Goal: Information Seeking & Learning: Learn about a topic

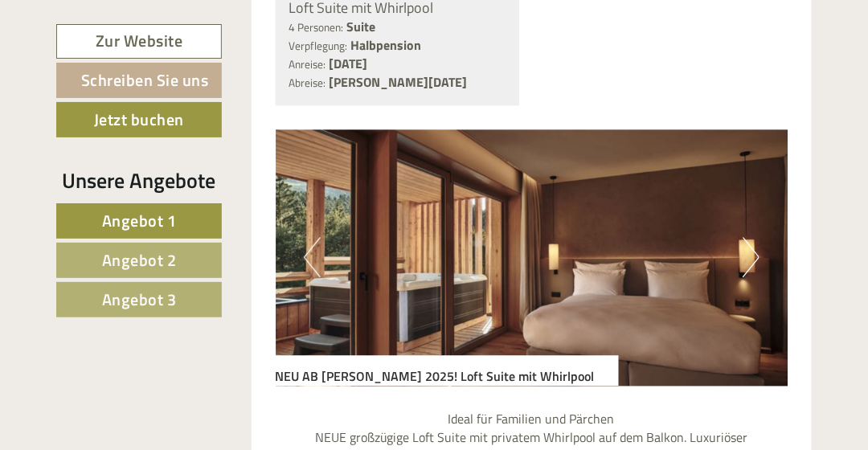
scroll to position [1045, 0]
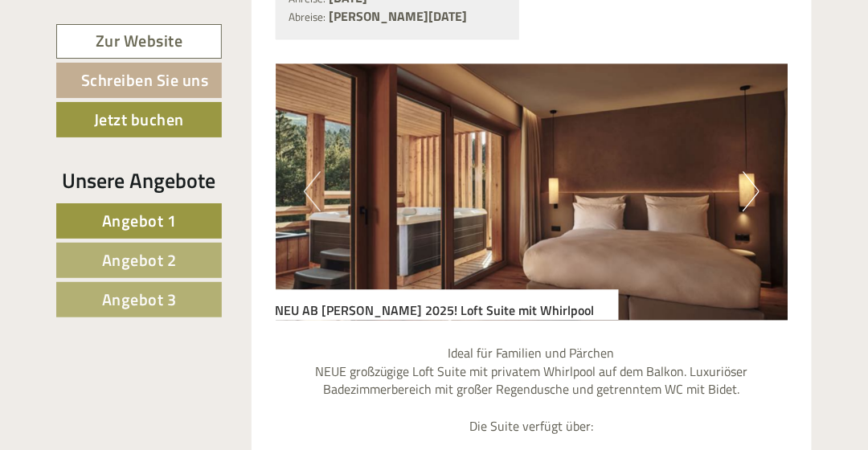
click at [749, 187] on button "Next" at bounding box center [751, 191] width 17 height 40
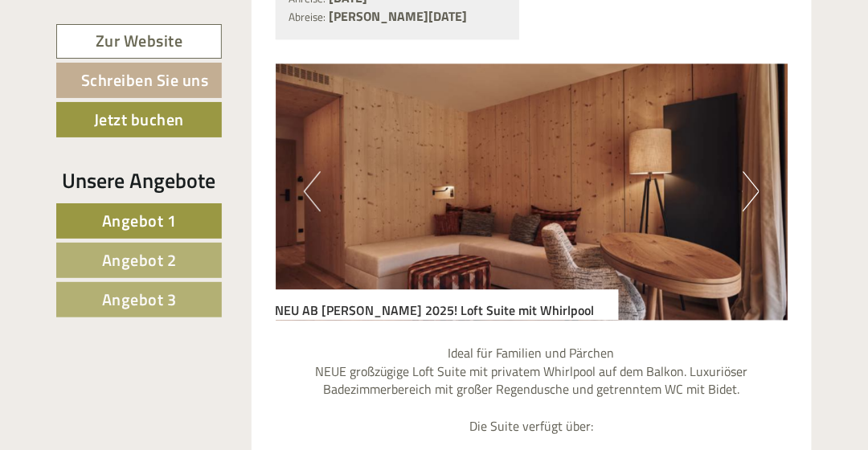
click at [749, 187] on button "Next" at bounding box center [751, 191] width 17 height 40
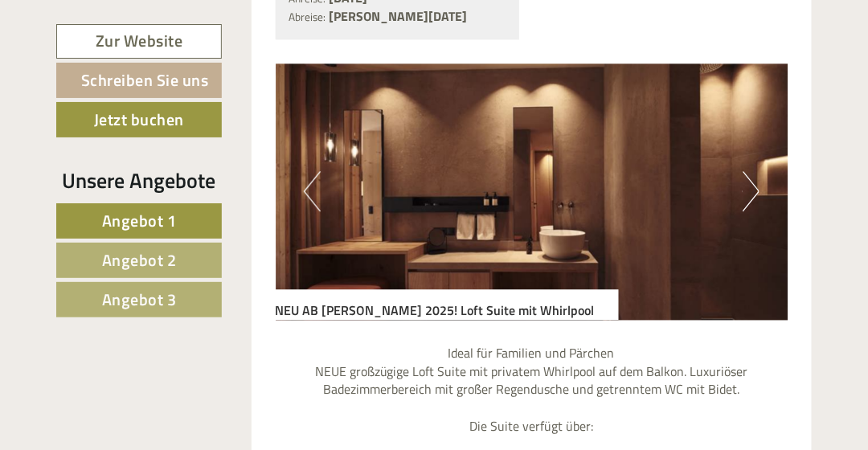
click at [747, 187] on button "Next" at bounding box center [751, 191] width 17 height 40
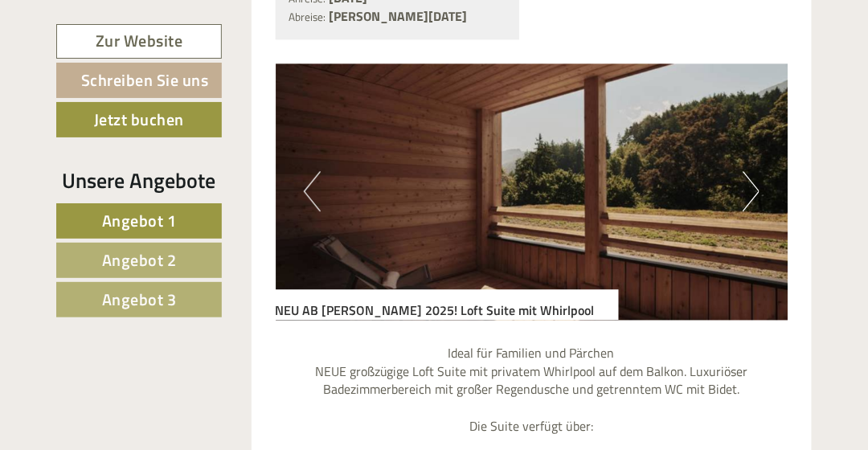
click at [746, 187] on button "Next" at bounding box center [751, 191] width 17 height 40
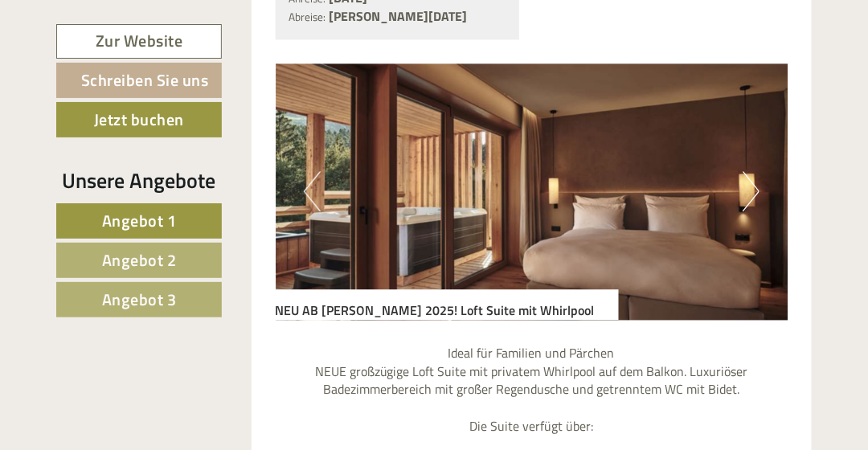
click at [746, 187] on button "Next" at bounding box center [751, 191] width 17 height 40
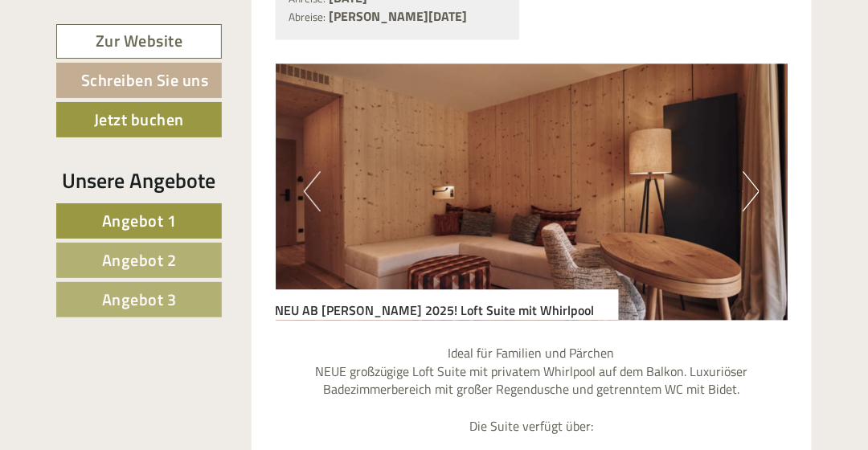
click at [744, 188] on button "Next" at bounding box center [751, 191] width 17 height 40
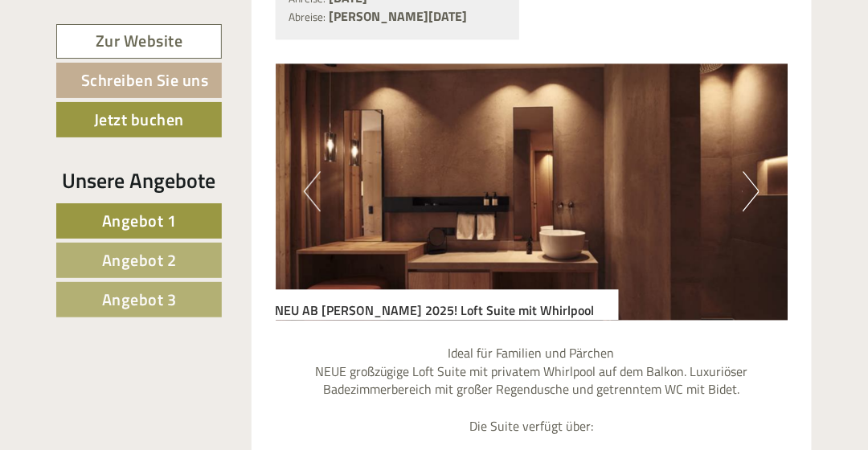
click at [749, 191] on button "Next" at bounding box center [751, 191] width 17 height 40
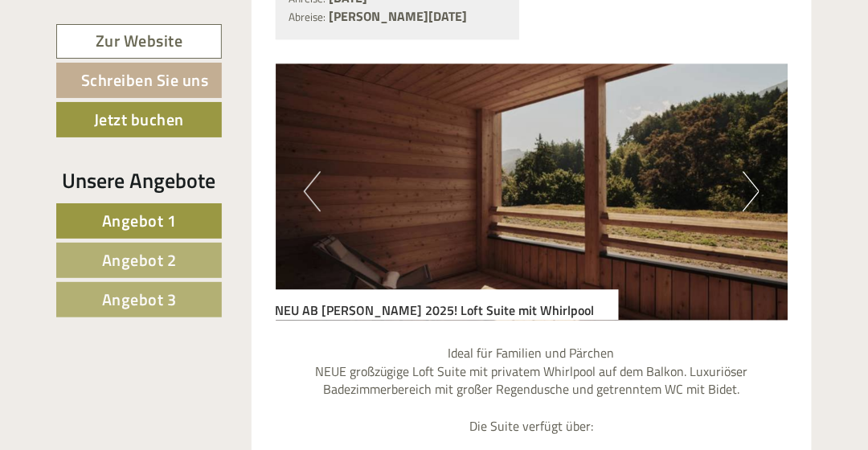
click at [747, 191] on button "Next" at bounding box center [751, 191] width 17 height 40
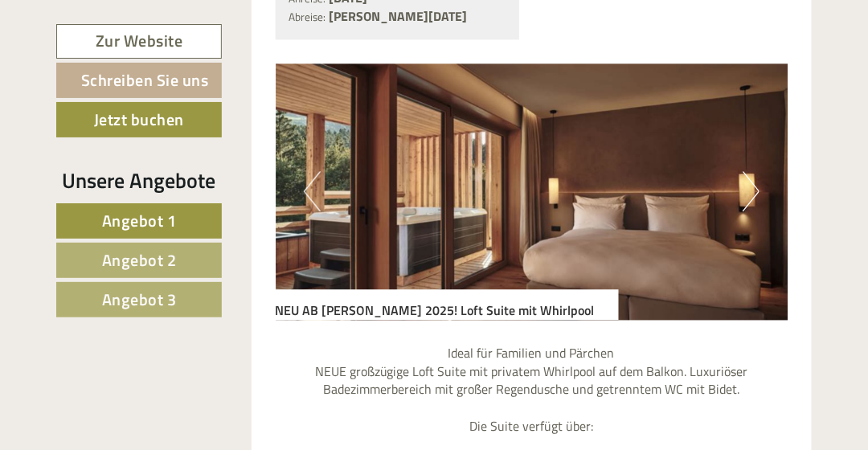
click at [140, 253] on span "Angebot 2" at bounding box center [139, 260] width 75 height 25
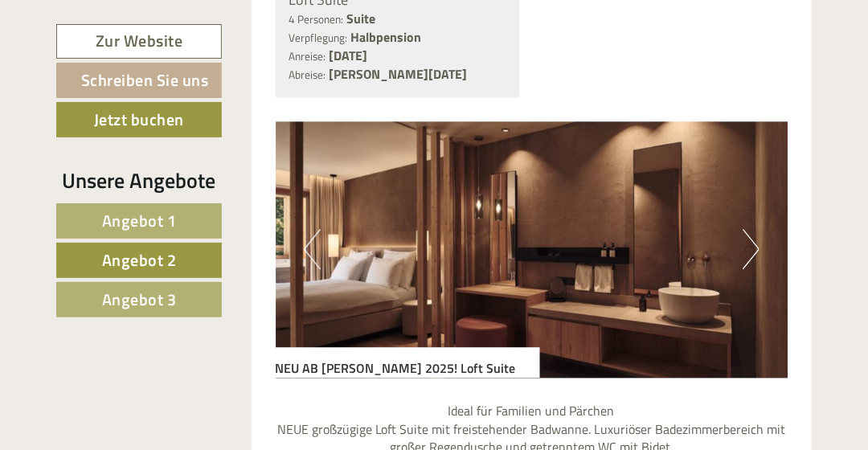
scroll to position [995, 0]
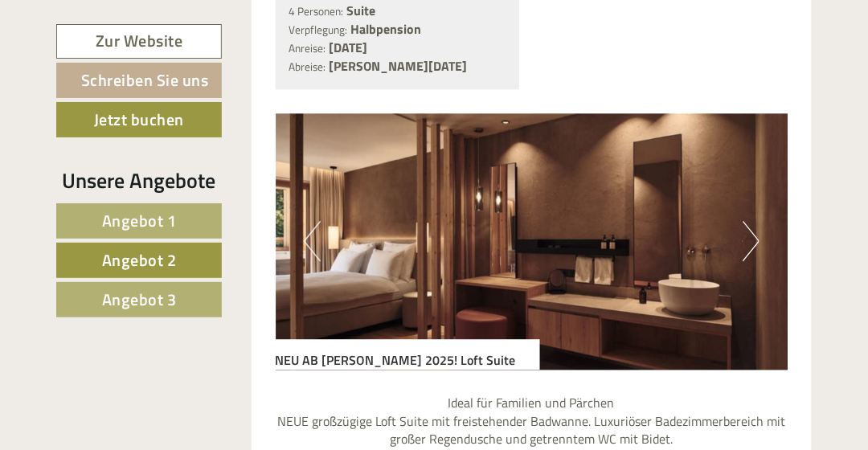
click at [756, 241] on button "Next" at bounding box center [751, 241] width 17 height 40
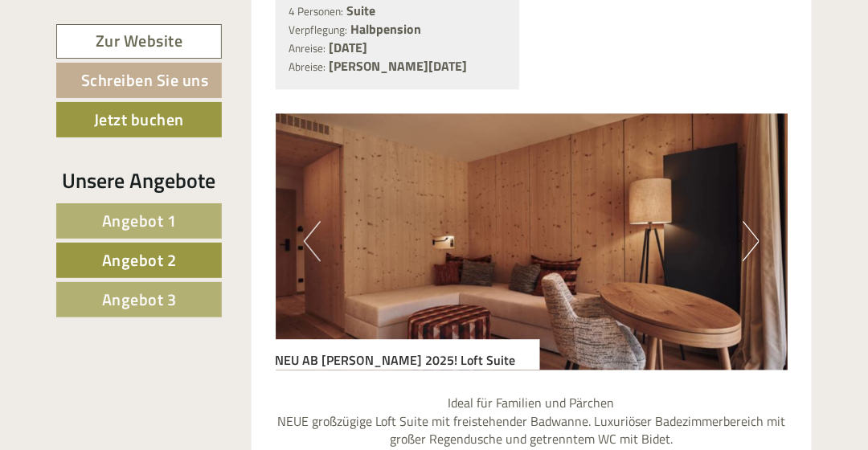
click at [753, 240] on button "Next" at bounding box center [751, 241] width 17 height 40
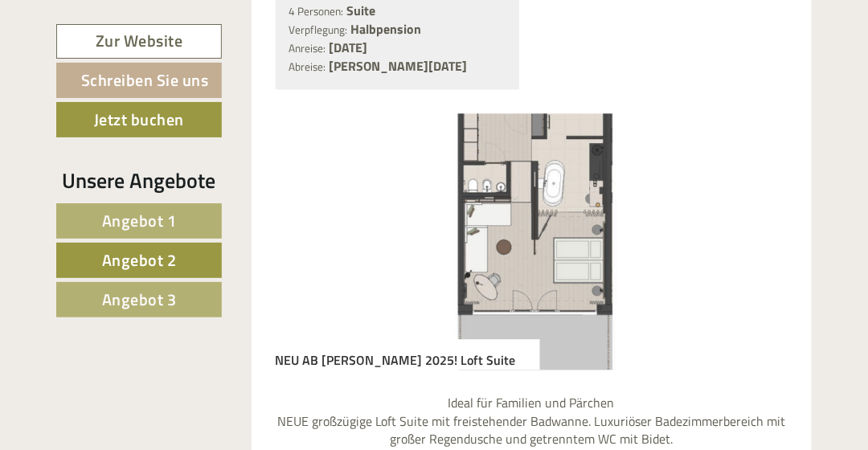
click at [144, 294] on span "Angebot 3" at bounding box center [139, 299] width 75 height 25
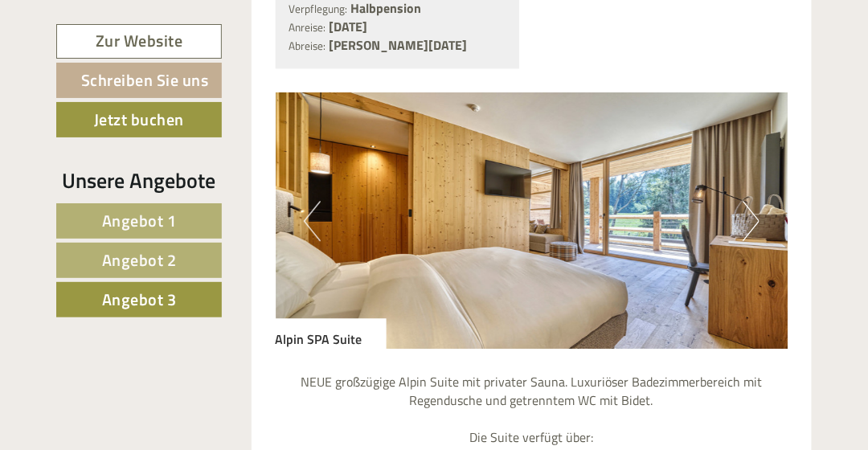
click at [750, 215] on button "Next" at bounding box center [751, 221] width 17 height 40
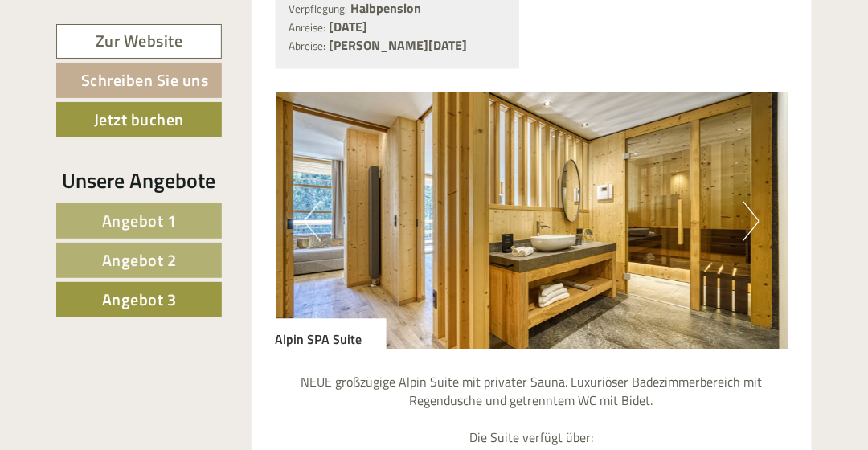
click at [746, 215] on button "Next" at bounding box center [751, 221] width 17 height 40
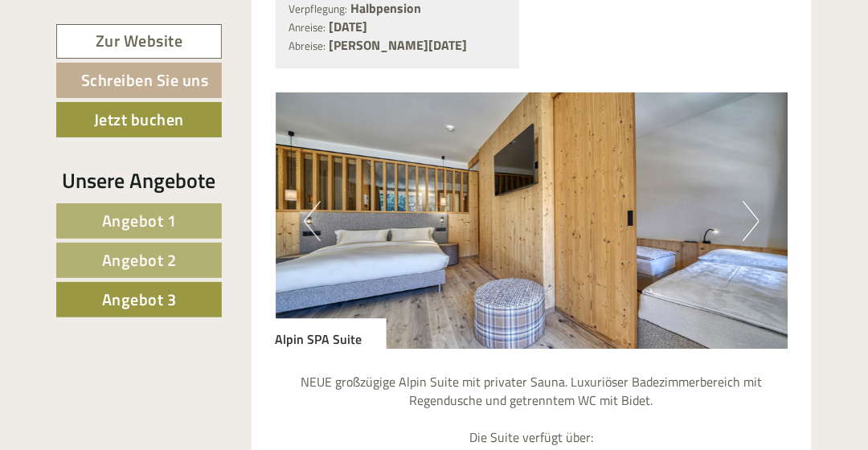
click at [751, 226] on button "Next" at bounding box center [751, 221] width 17 height 40
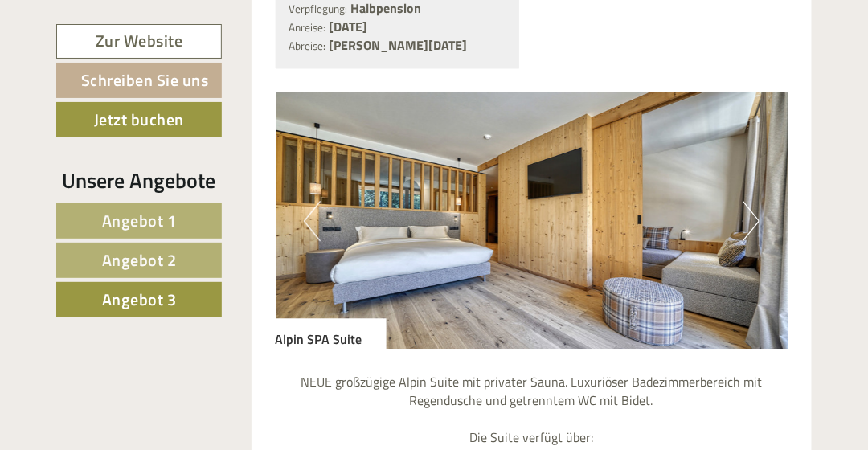
click at [761, 219] on img at bounding box center [532, 220] width 513 height 256
click at [752, 220] on button "Next" at bounding box center [751, 221] width 17 height 40
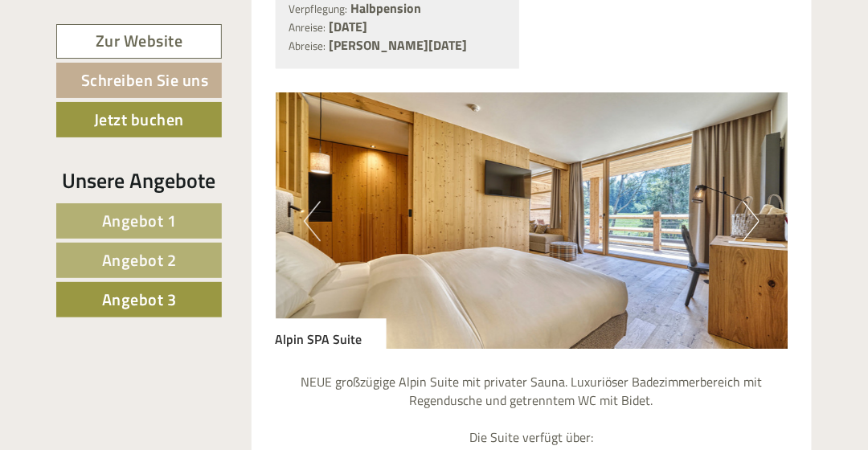
click at [749, 224] on button "Next" at bounding box center [751, 221] width 17 height 40
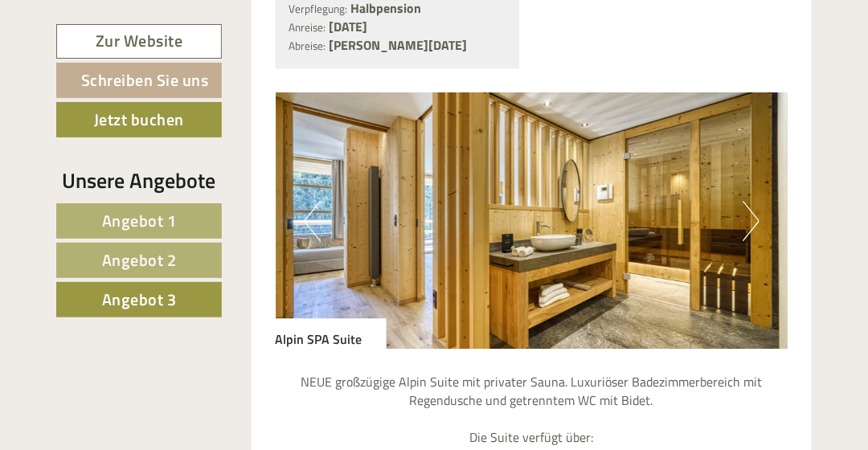
click at [747, 222] on button "Next" at bounding box center [751, 221] width 17 height 40
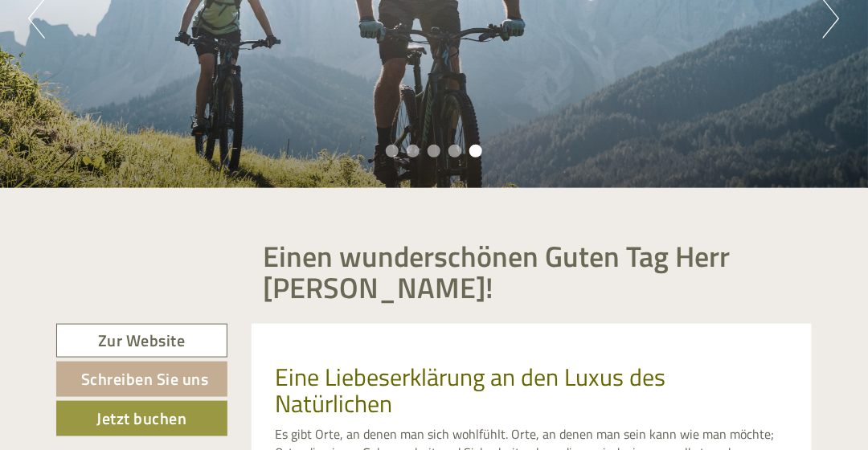
scroll to position [593, 0]
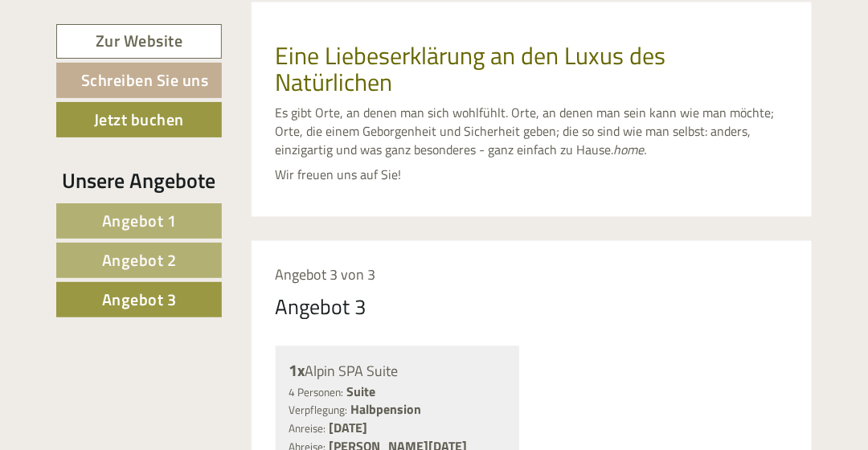
click at [150, 218] on span "Angebot 1" at bounding box center [139, 220] width 75 height 25
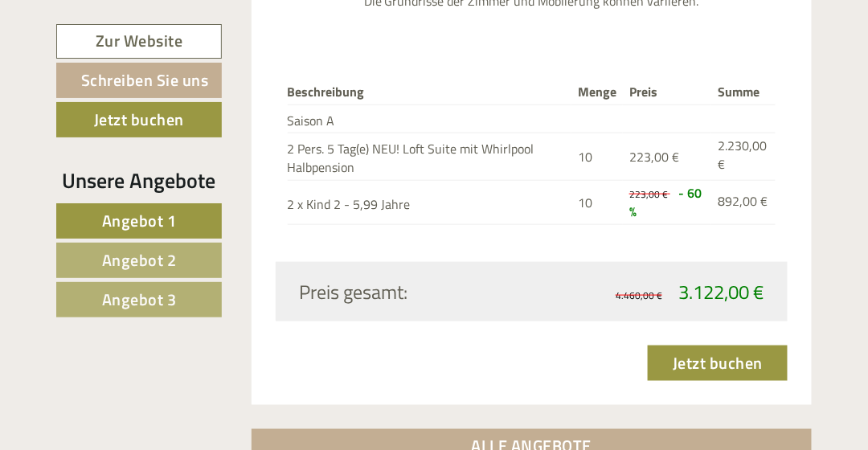
scroll to position [2040, 0]
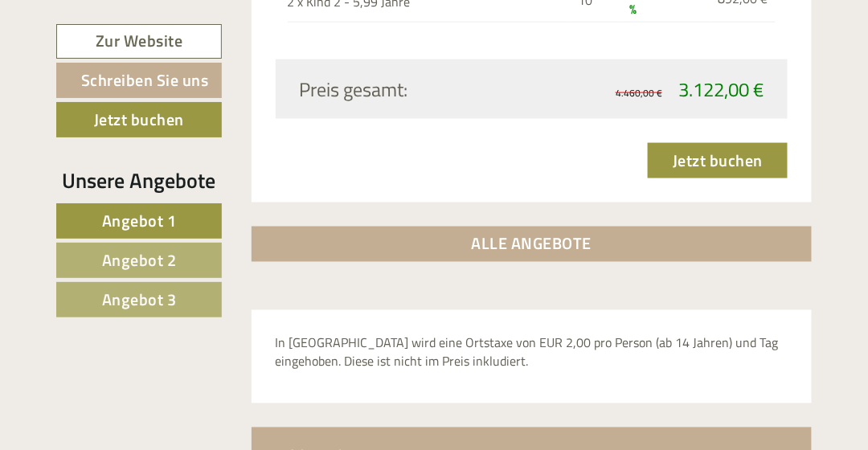
click at [140, 249] on span "Angebot 2" at bounding box center [139, 260] width 75 height 25
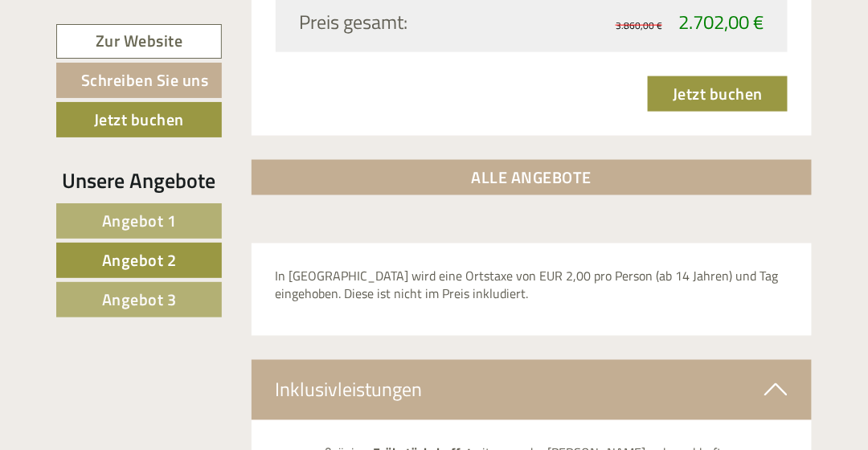
scroll to position [1880, 0]
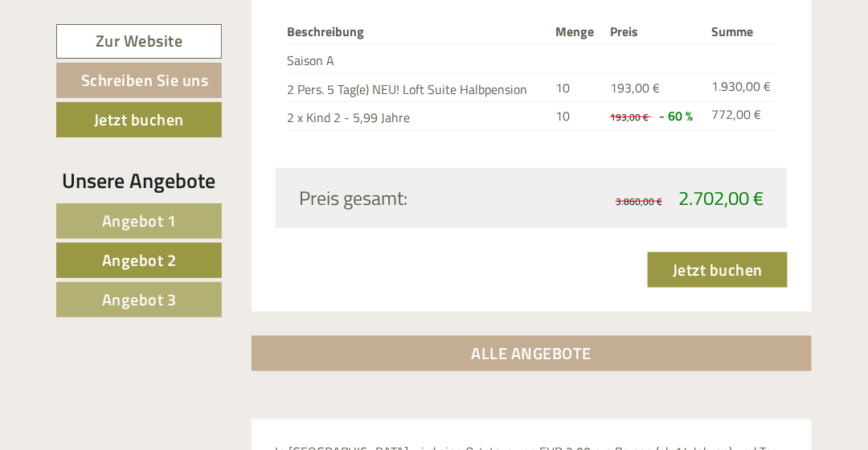
click at [147, 296] on span "Angebot 3" at bounding box center [139, 299] width 75 height 25
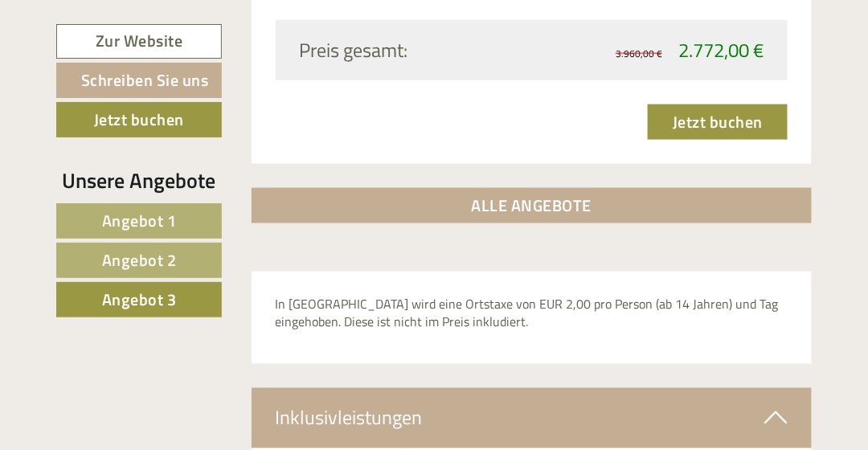
scroll to position [1719, 0]
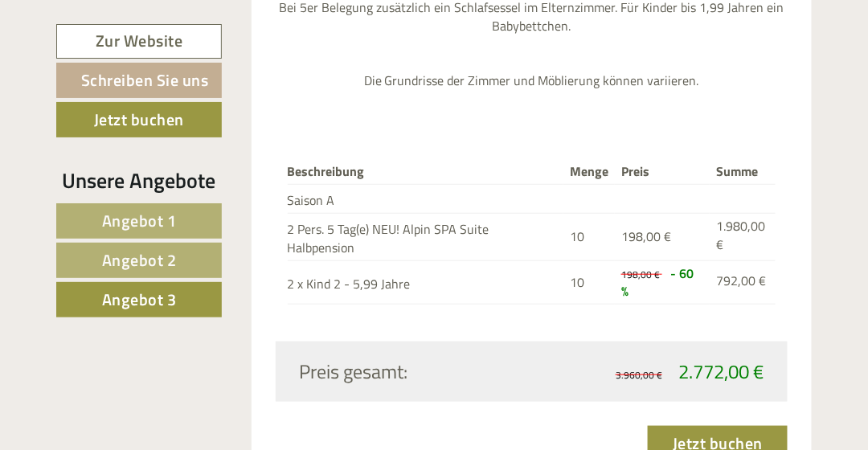
click at [156, 259] on span "Angebot 2" at bounding box center [139, 260] width 75 height 25
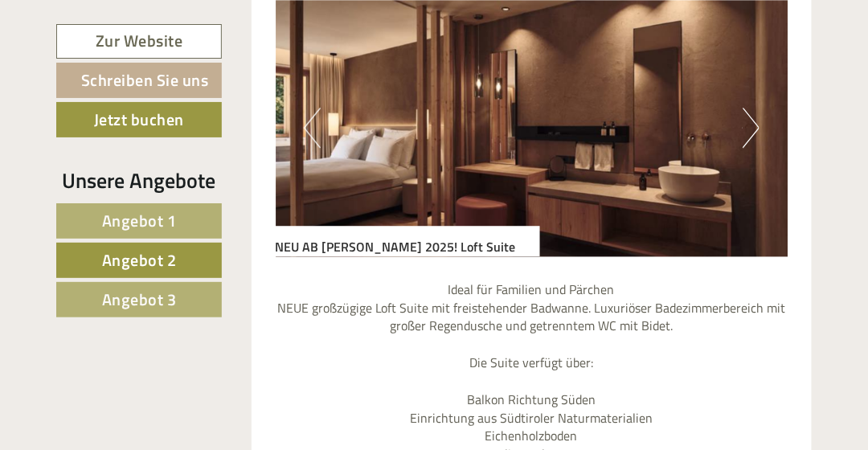
scroll to position [1076, 0]
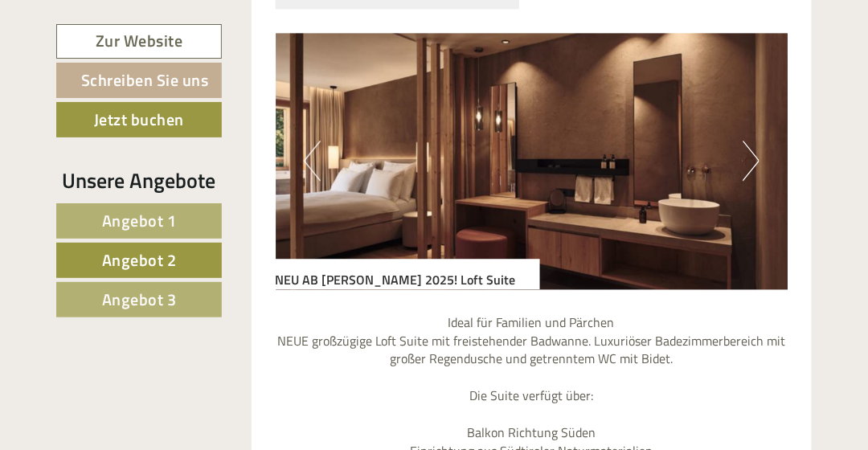
click at [749, 170] on button "Next" at bounding box center [751, 161] width 17 height 40
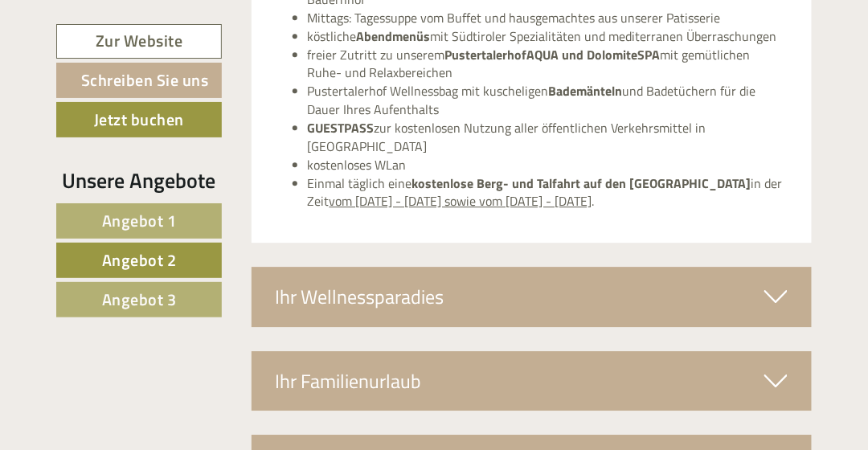
scroll to position [2603, 0]
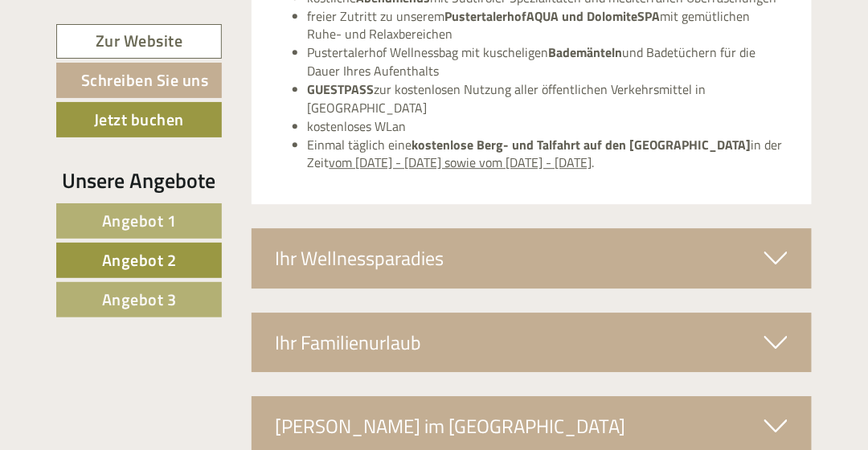
click at [779, 244] on icon at bounding box center [776, 257] width 23 height 27
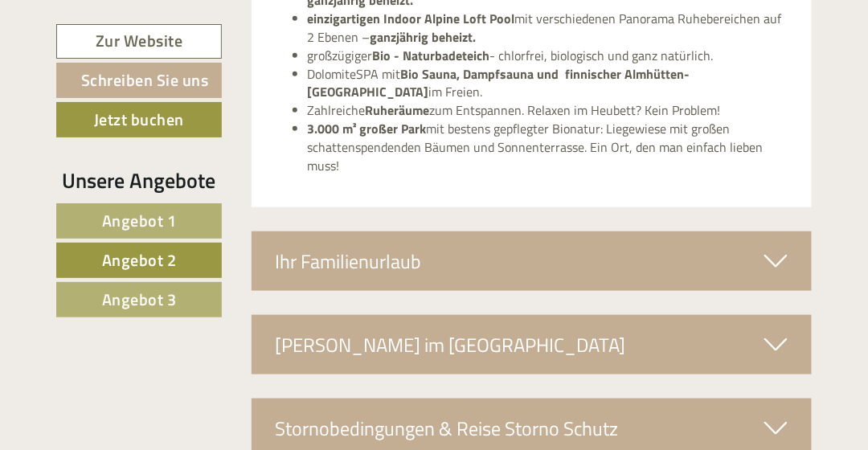
scroll to position [3246, 0]
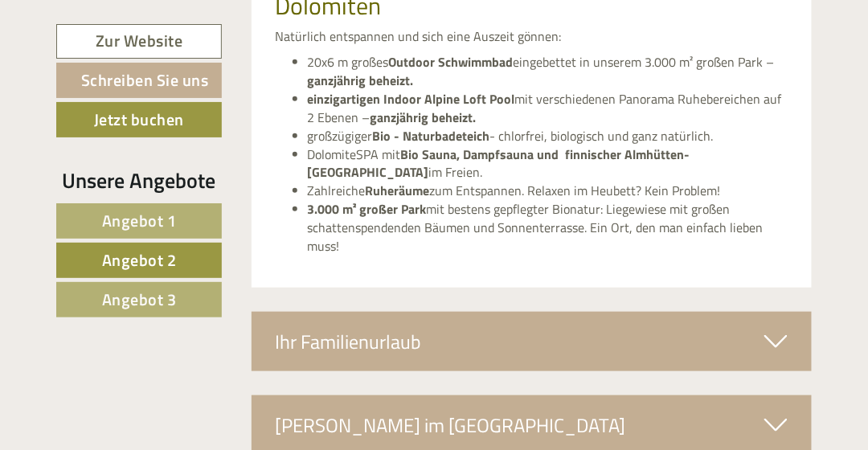
click at [775, 328] on icon at bounding box center [776, 341] width 23 height 27
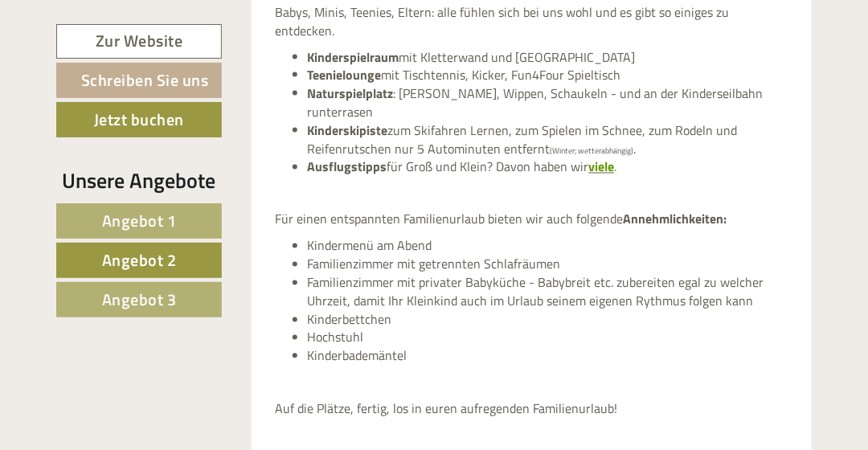
scroll to position [3729, 0]
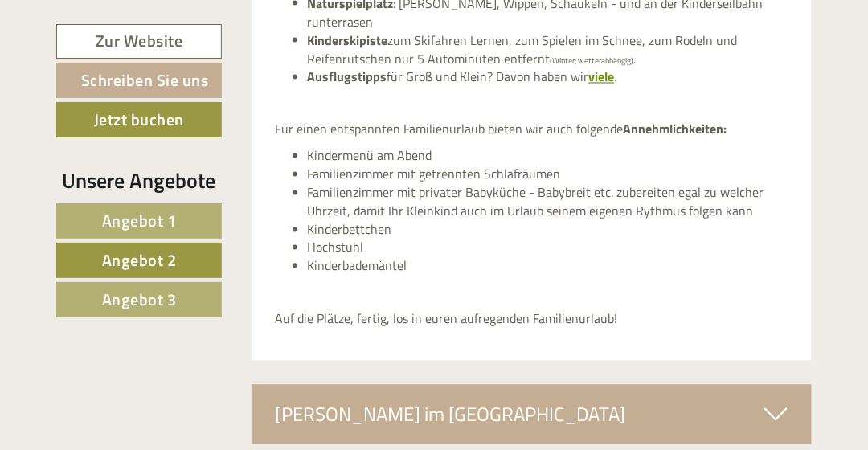
click at [777, 401] on icon at bounding box center [776, 414] width 23 height 27
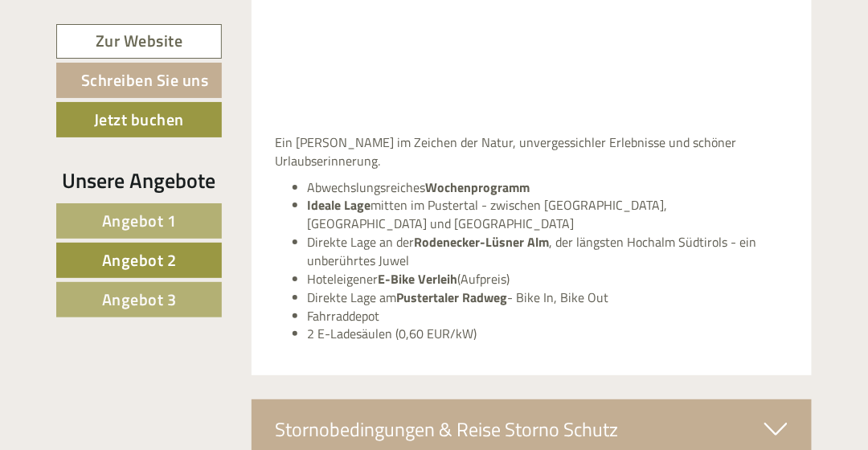
scroll to position [4533, 0]
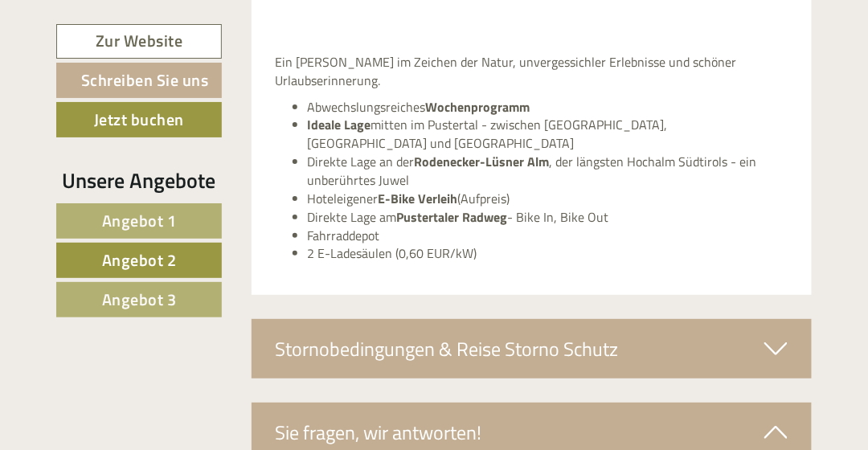
click at [777, 335] on icon at bounding box center [776, 348] width 23 height 27
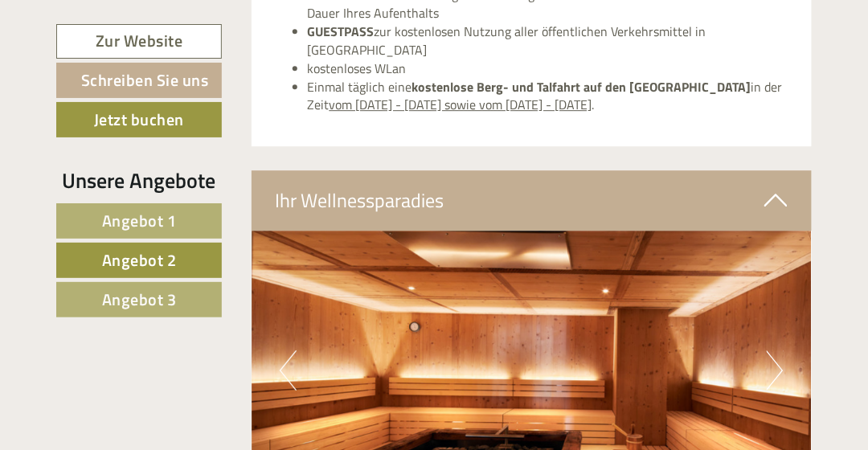
scroll to position [2684, 0]
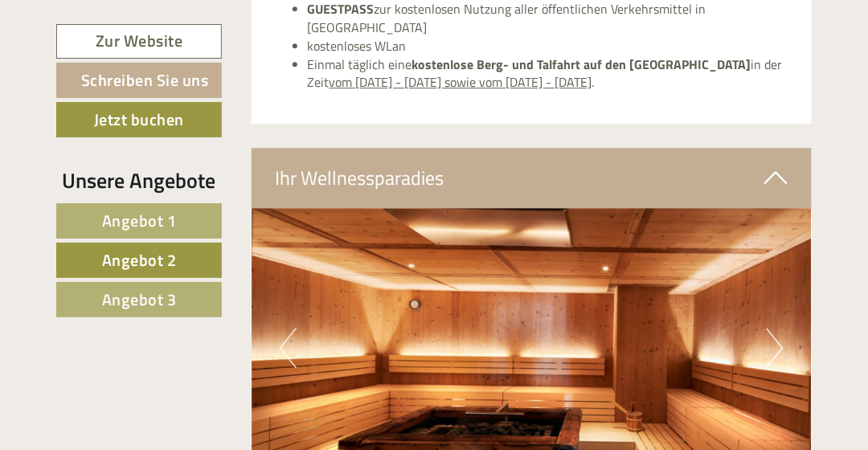
click at [773, 328] on button "Next" at bounding box center [775, 348] width 17 height 40
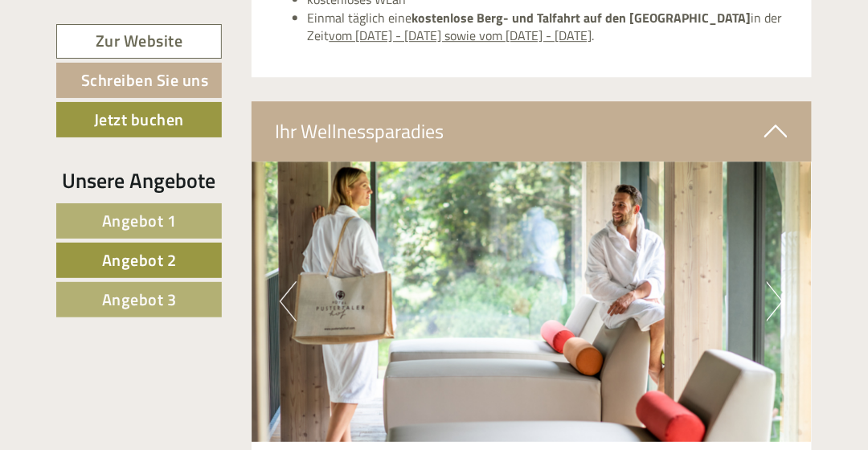
scroll to position [2764, 0]
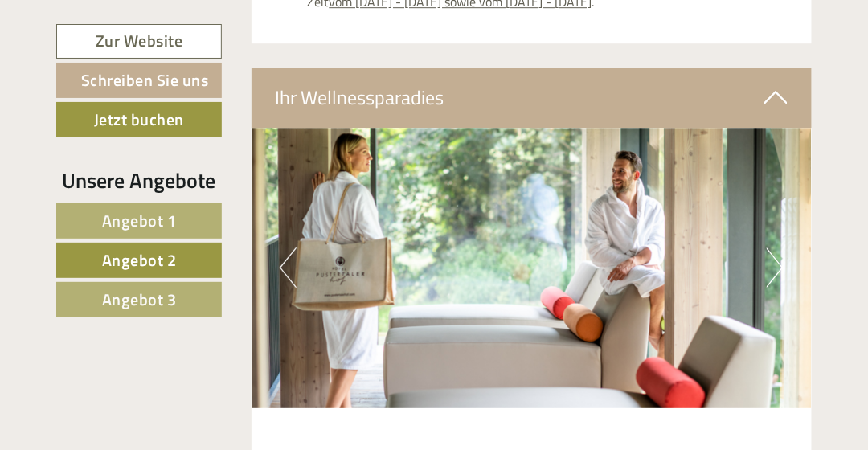
click at [764, 243] on img at bounding box center [532, 268] width 561 height 281
click at [781, 248] on button "Next" at bounding box center [775, 268] width 17 height 40
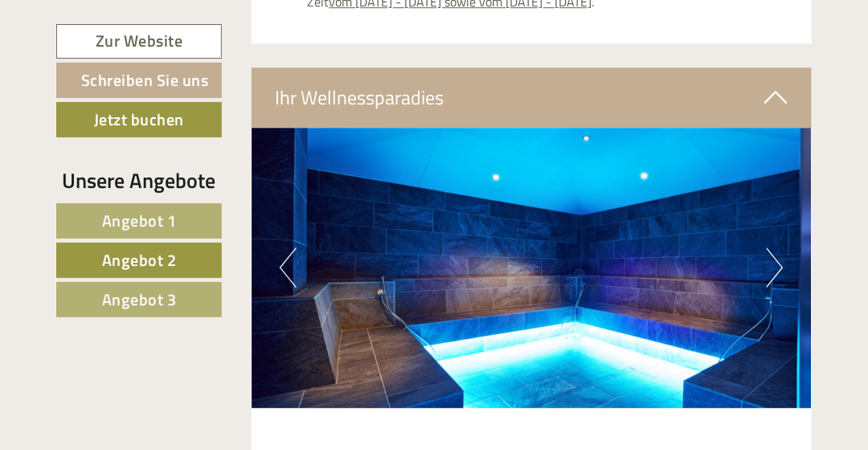
click at [781, 248] on button "Next" at bounding box center [775, 268] width 17 height 40
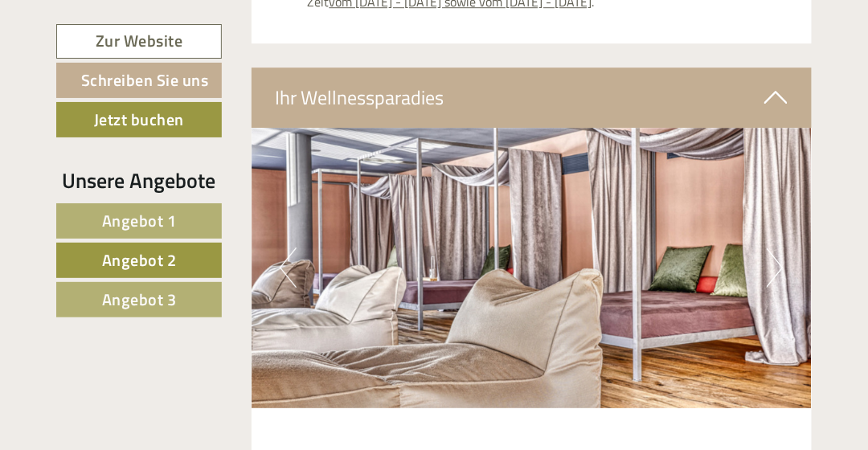
click at [781, 248] on button "Next" at bounding box center [775, 268] width 17 height 40
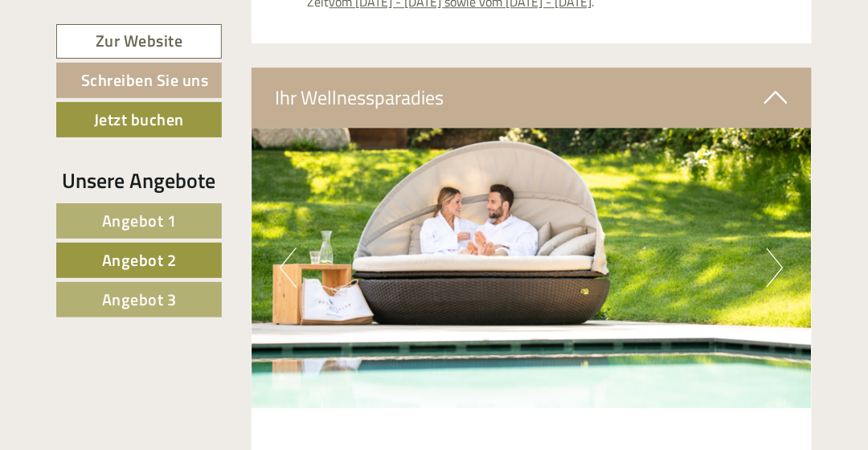
click at [781, 248] on button "Next" at bounding box center [775, 268] width 17 height 40
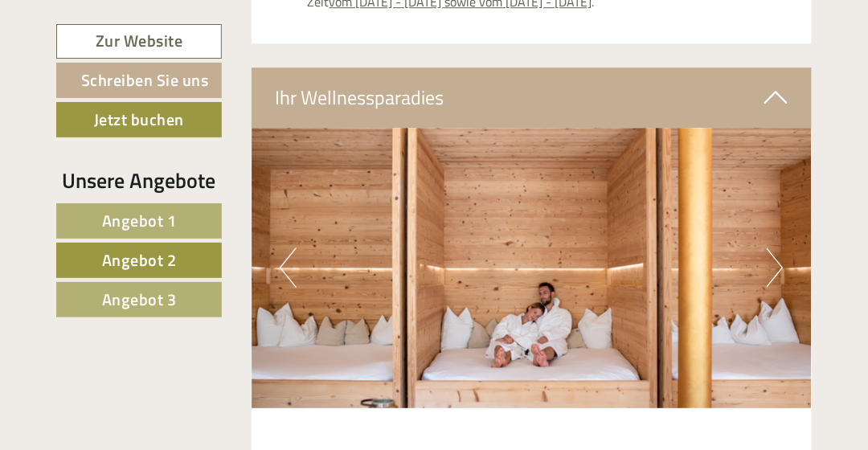
click at [781, 248] on button "Next" at bounding box center [775, 268] width 17 height 40
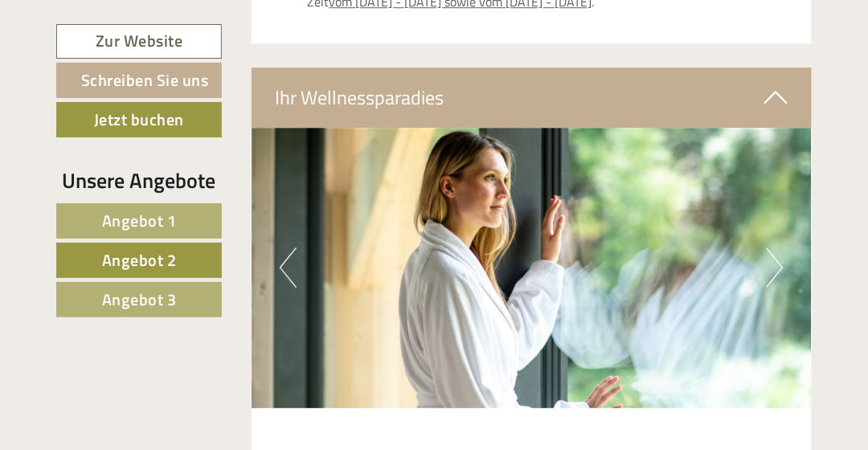
click at [781, 248] on button "Next" at bounding box center [775, 268] width 17 height 40
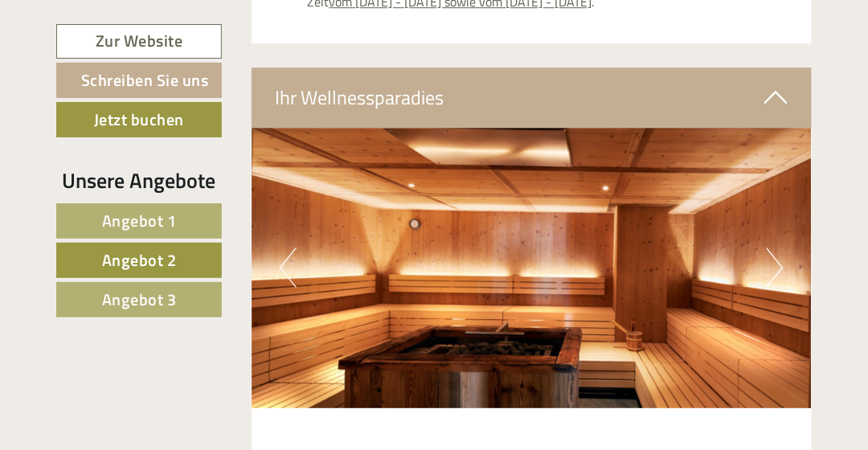
click at [781, 248] on button "Next" at bounding box center [775, 268] width 17 height 40
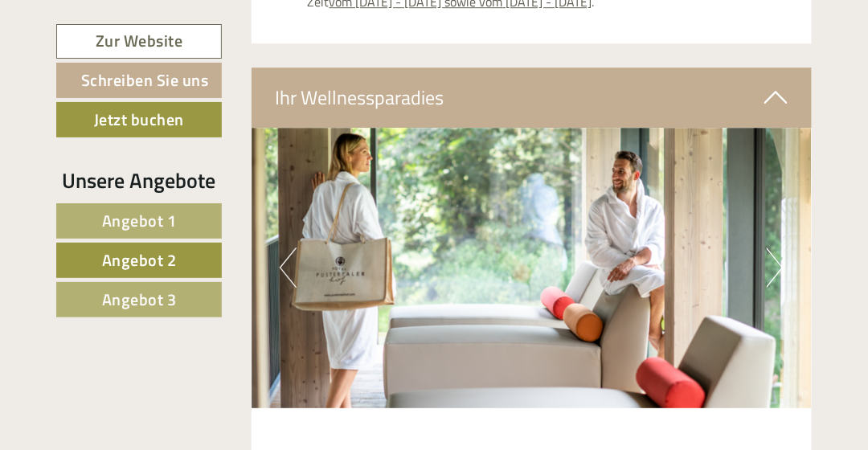
click at [781, 248] on button "Next" at bounding box center [775, 268] width 17 height 40
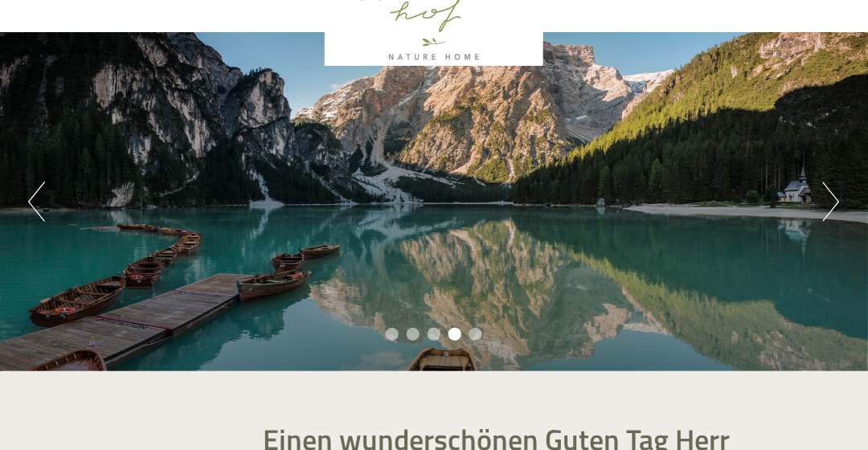
scroll to position [111, 0]
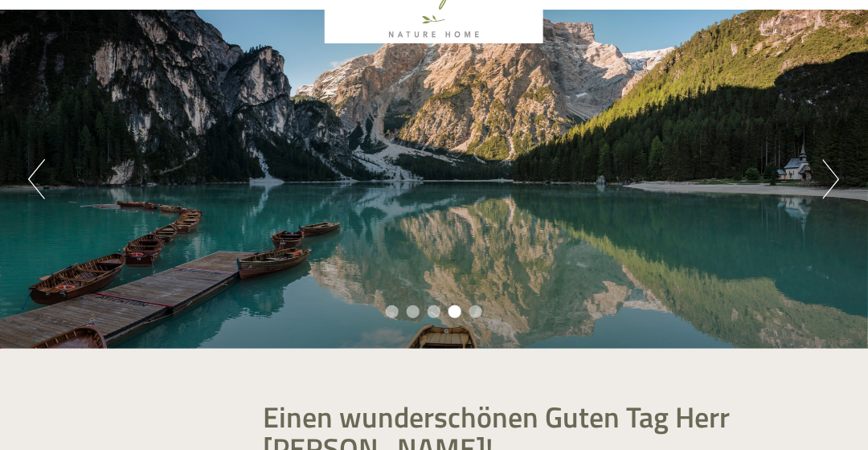
click at [396, 315] on li "1" at bounding box center [392, 312] width 13 height 13
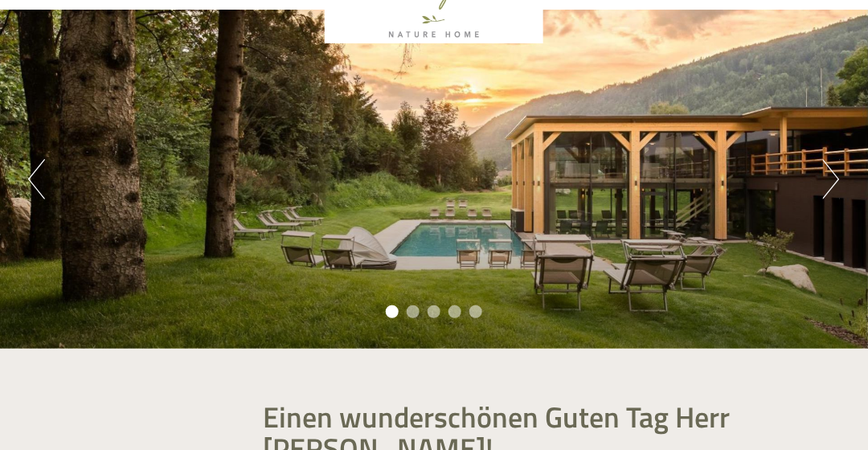
click at [412, 312] on li "2" at bounding box center [413, 312] width 13 height 13
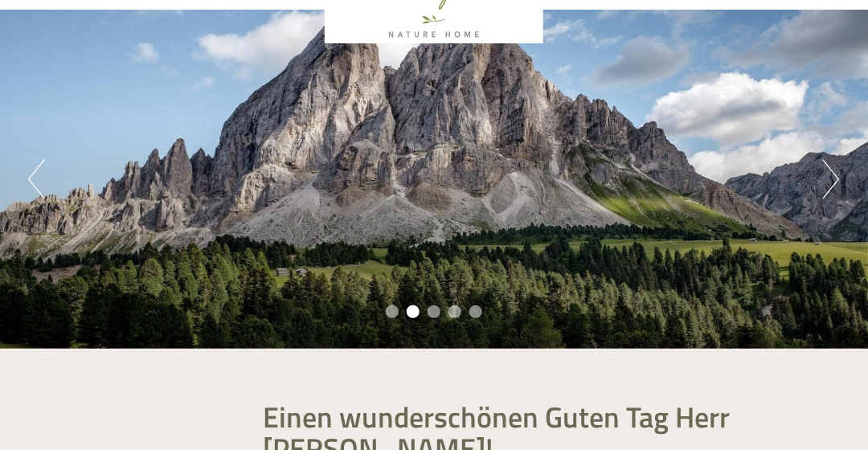
click at [436, 311] on li "3" at bounding box center [434, 312] width 13 height 13
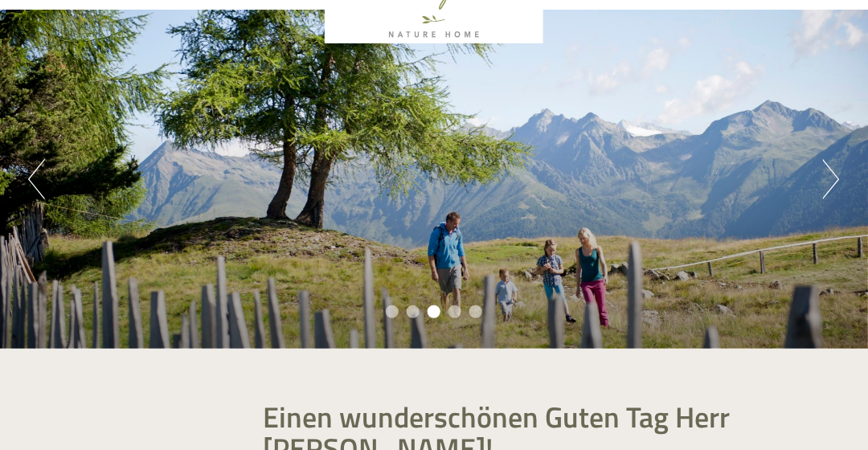
click at [455, 311] on li "4" at bounding box center [455, 312] width 13 height 13
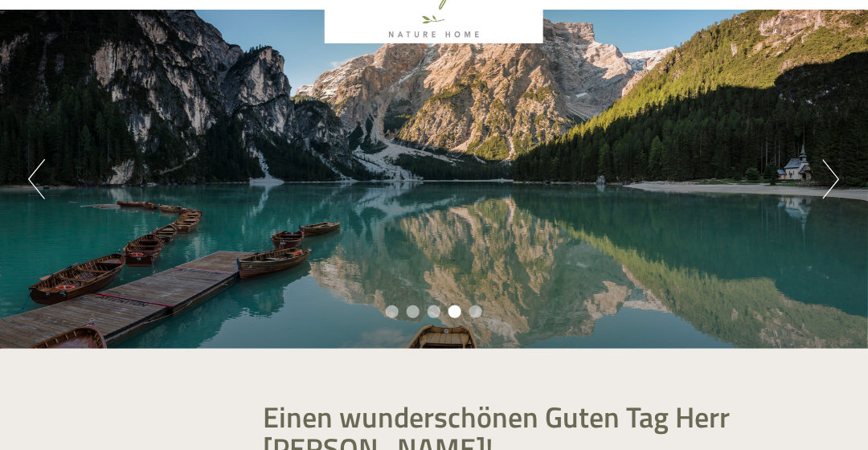
click at [476, 309] on li "5" at bounding box center [476, 312] width 13 height 13
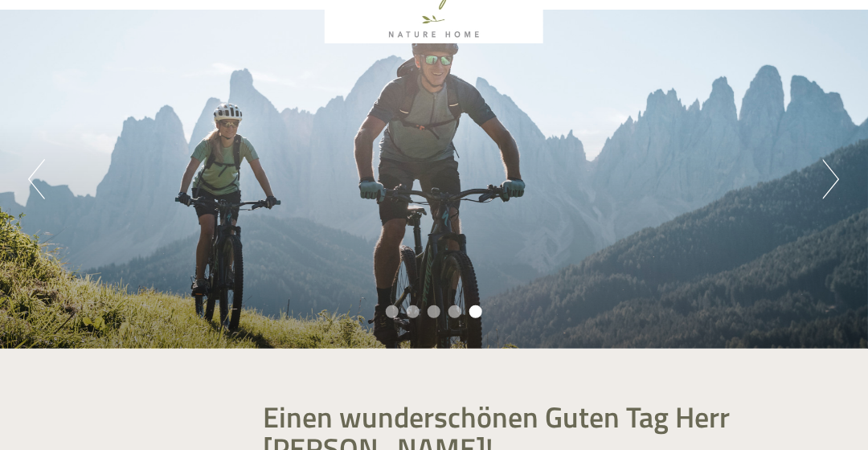
click at [832, 177] on button "Next" at bounding box center [831, 179] width 17 height 40
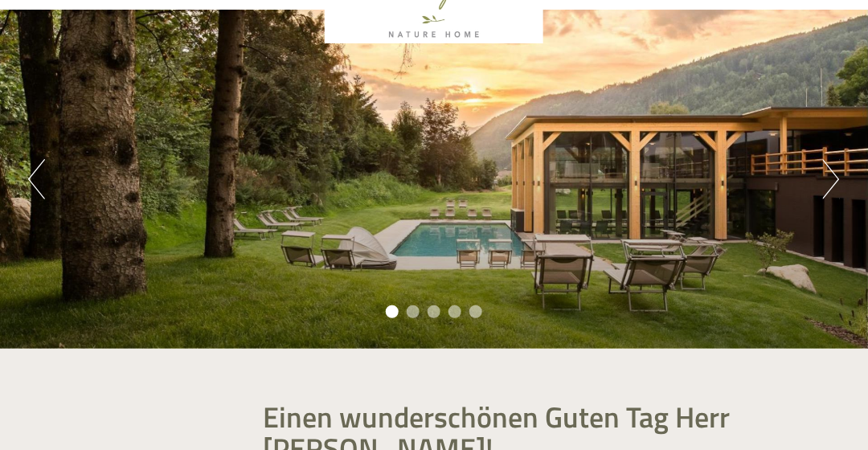
click at [826, 179] on button "Next" at bounding box center [831, 179] width 17 height 40
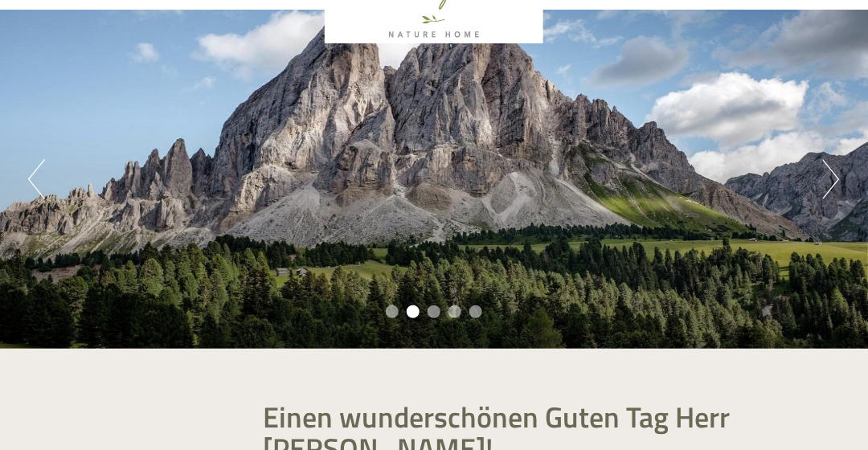
click at [826, 179] on button "Next" at bounding box center [831, 179] width 17 height 40
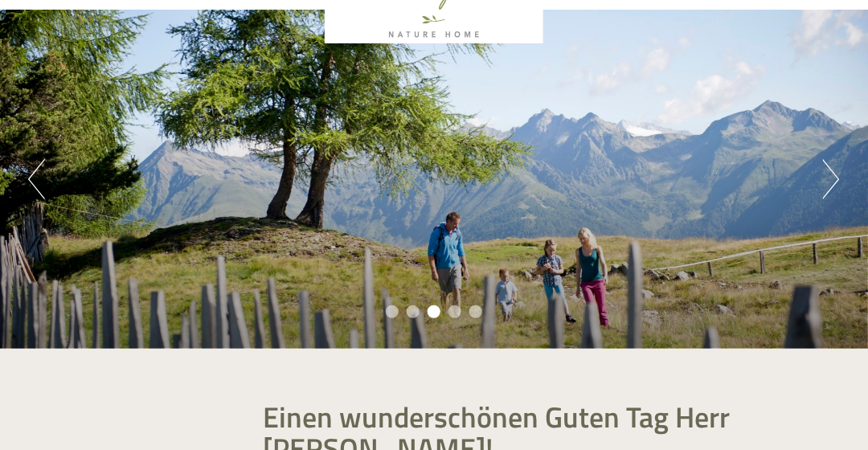
click at [826, 179] on button "Next" at bounding box center [831, 179] width 17 height 40
click at [829, 175] on button "Next" at bounding box center [831, 179] width 17 height 40
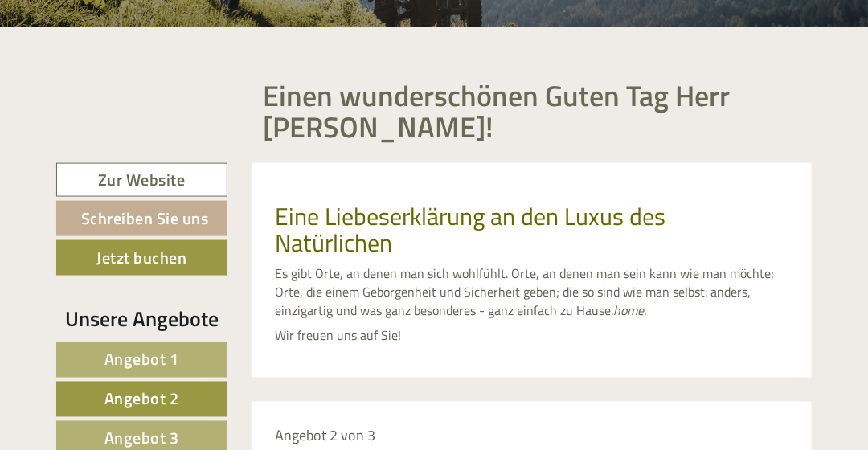
scroll to position [0, 0]
